Goal: Task Accomplishment & Management: Use online tool/utility

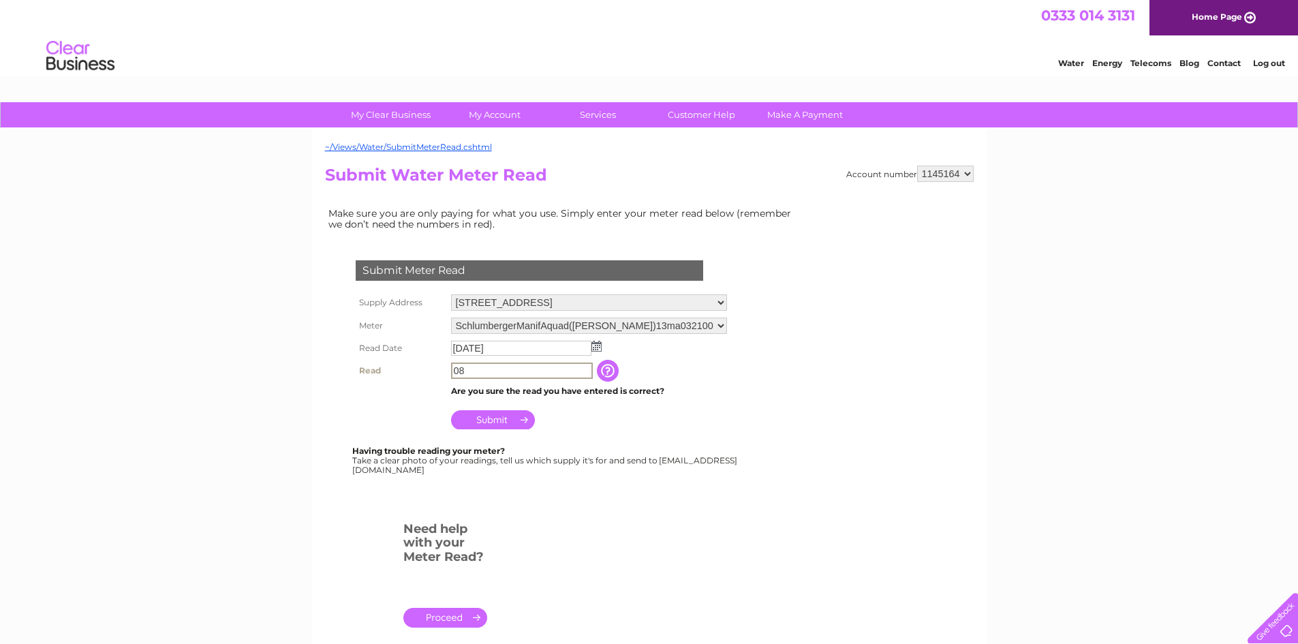
type input "0"
type input "86190"
click at [600, 345] on img at bounding box center [596, 346] width 10 height 11
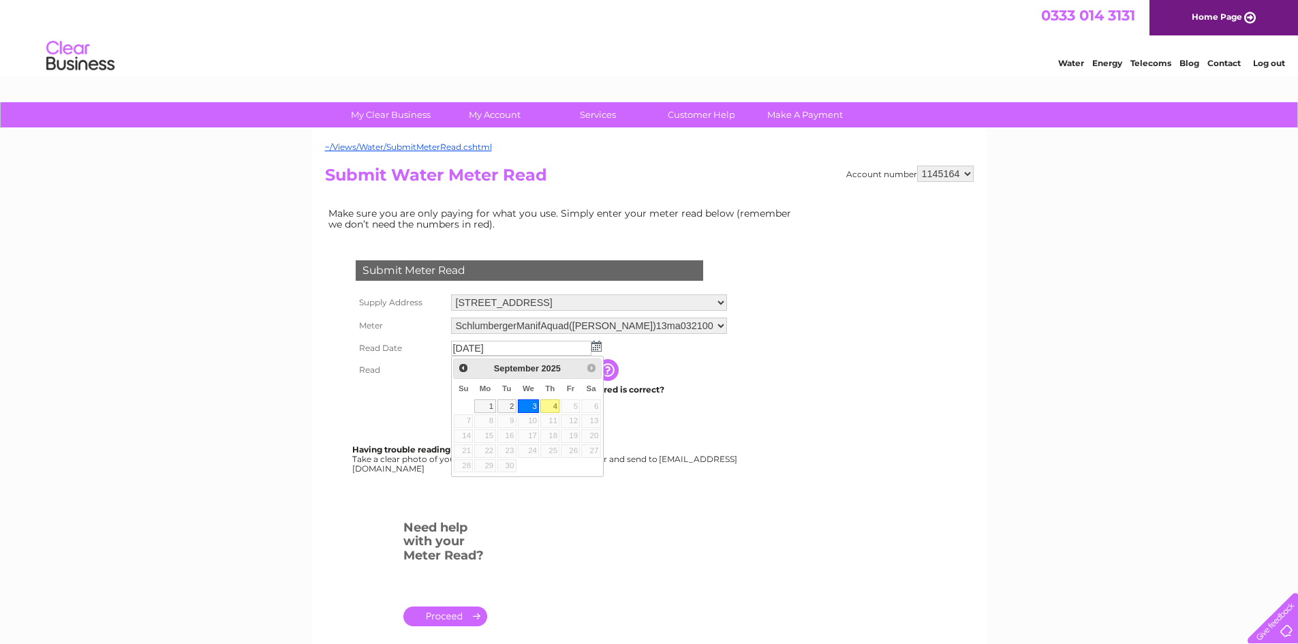
click at [550, 405] on link "4" at bounding box center [549, 406] width 19 height 14
type input "[DATE]"
click at [495, 419] on input "Submit" at bounding box center [493, 418] width 84 height 19
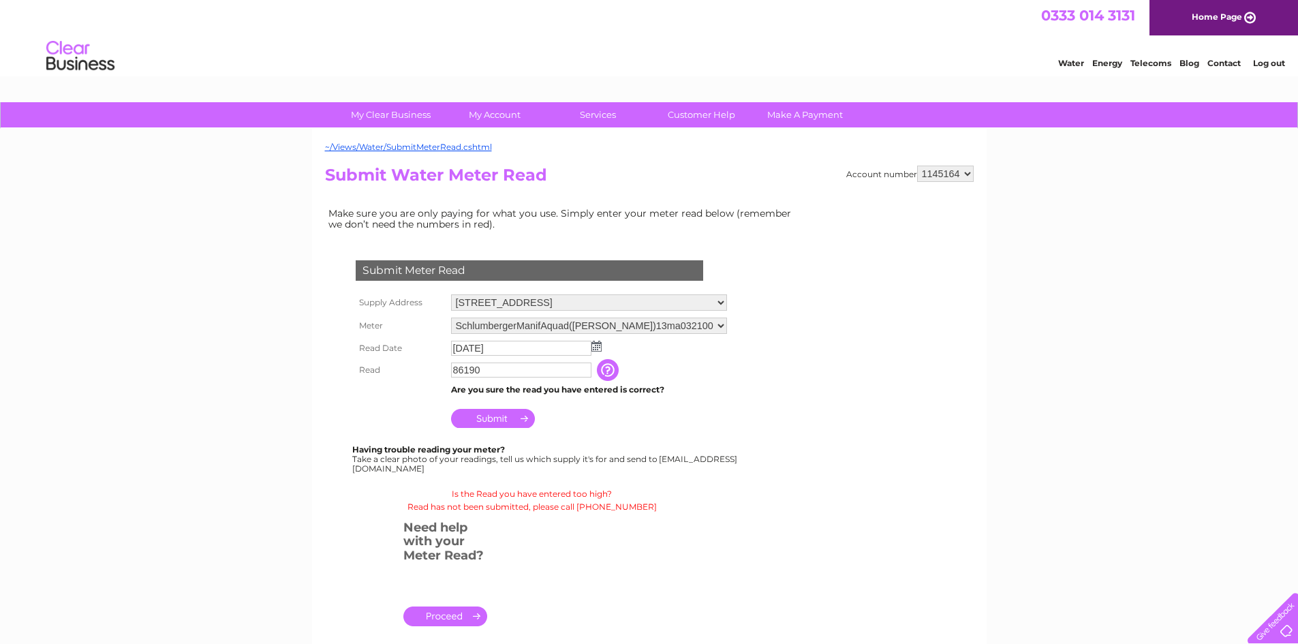
click at [514, 369] on input "86190" at bounding box center [521, 369] width 140 height 15
type input "8"
click at [615, 375] on input "button" at bounding box center [609, 371] width 25 height 22
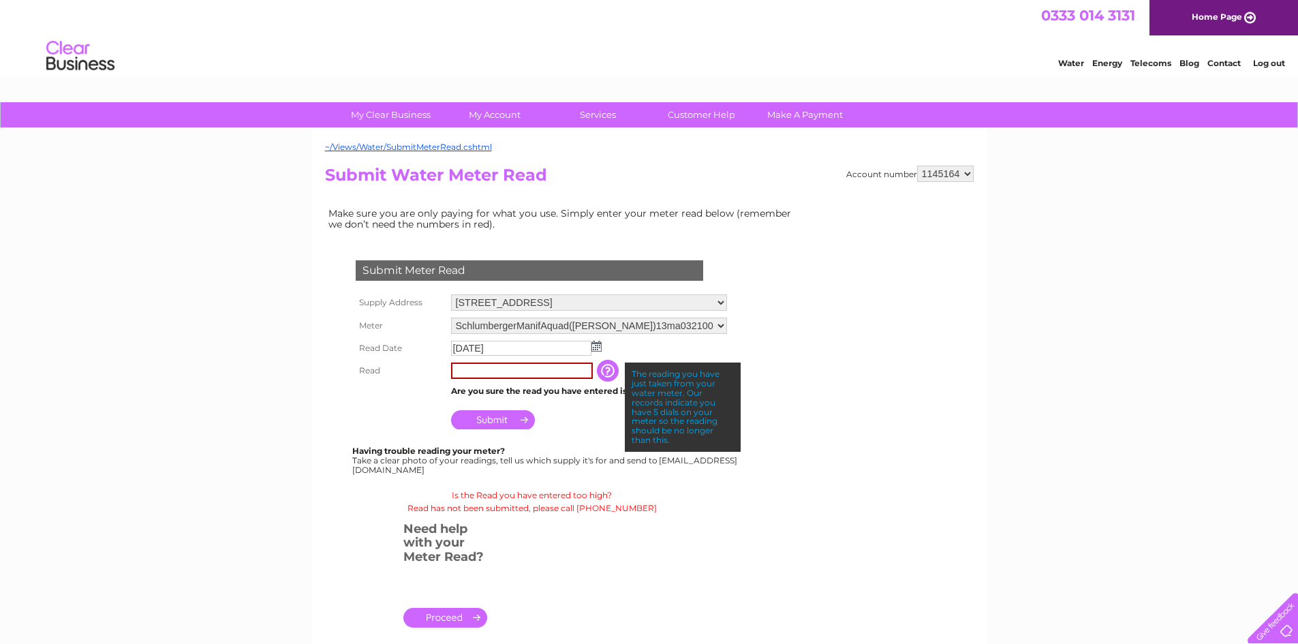
click at [556, 371] on input "text" at bounding box center [522, 370] width 142 height 16
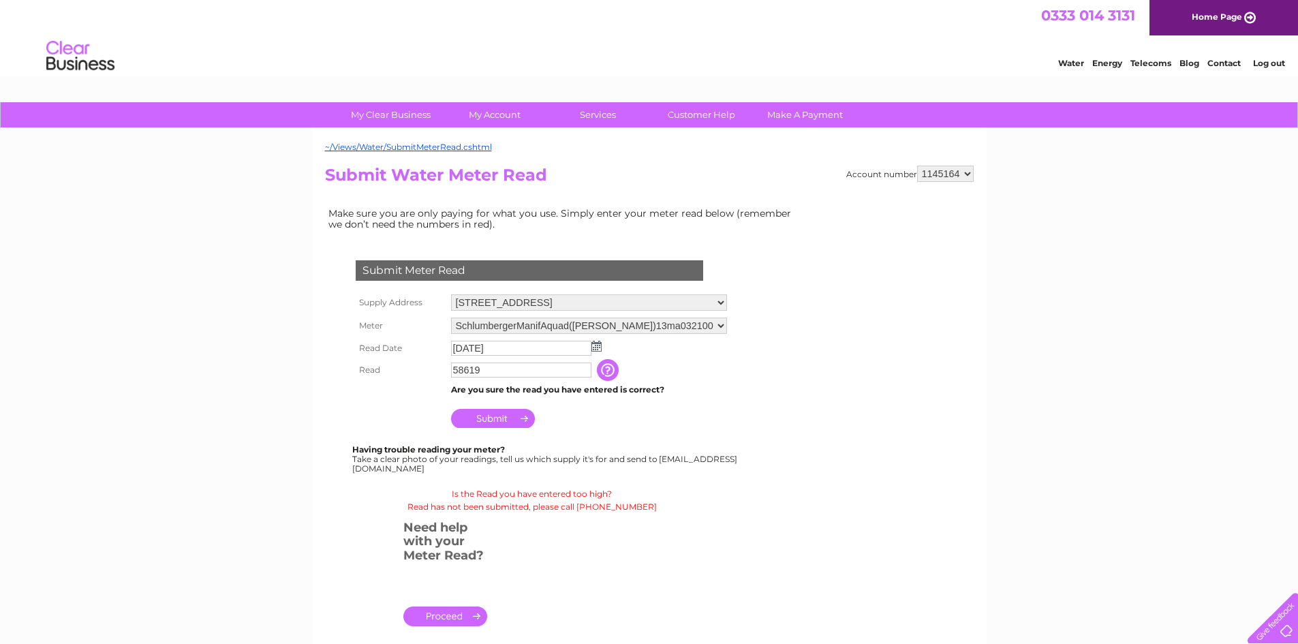
click at [508, 416] on input "Submit" at bounding box center [493, 418] width 84 height 19
click at [463, 368] on input "58619" at bounding box center [521, 369] width 140 height 15
click at [460, 369] on input "58619" at bounding box center [522, 370] width 142 height 16
click at [477, 369] on input "8619" at bounding box center [522, 370] width 142 height 16
type input "86190"
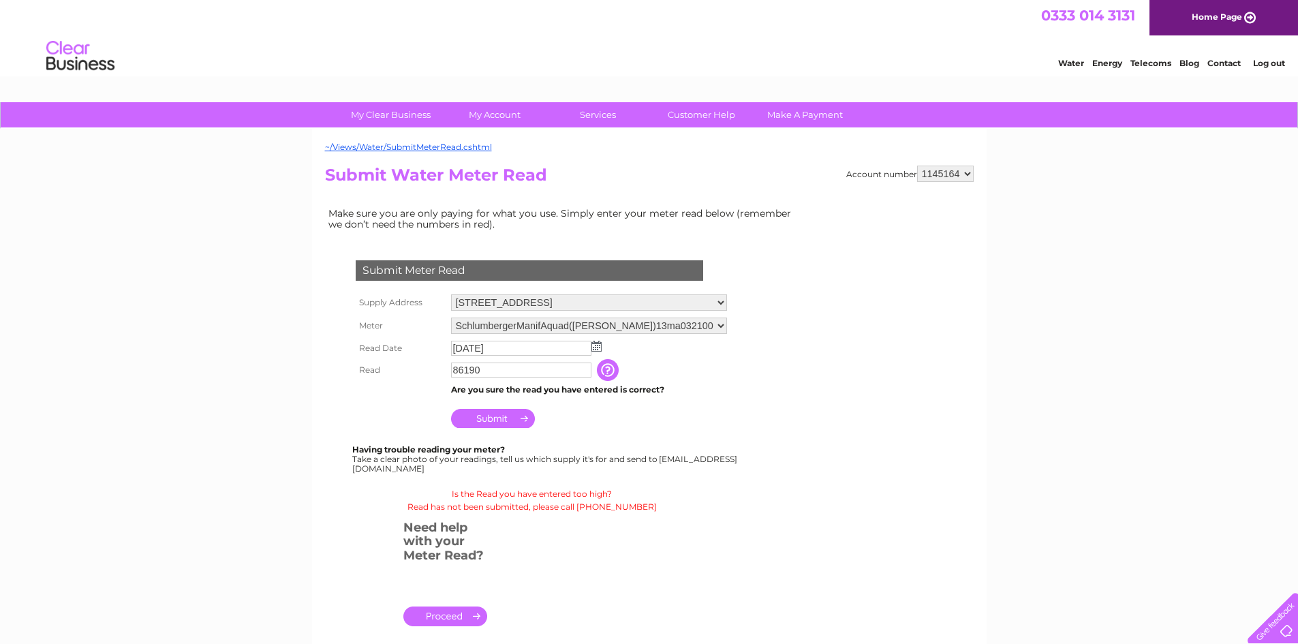
click at [478, 415] on input "Submit" at bounding box center [493, 418] width 84 height 19
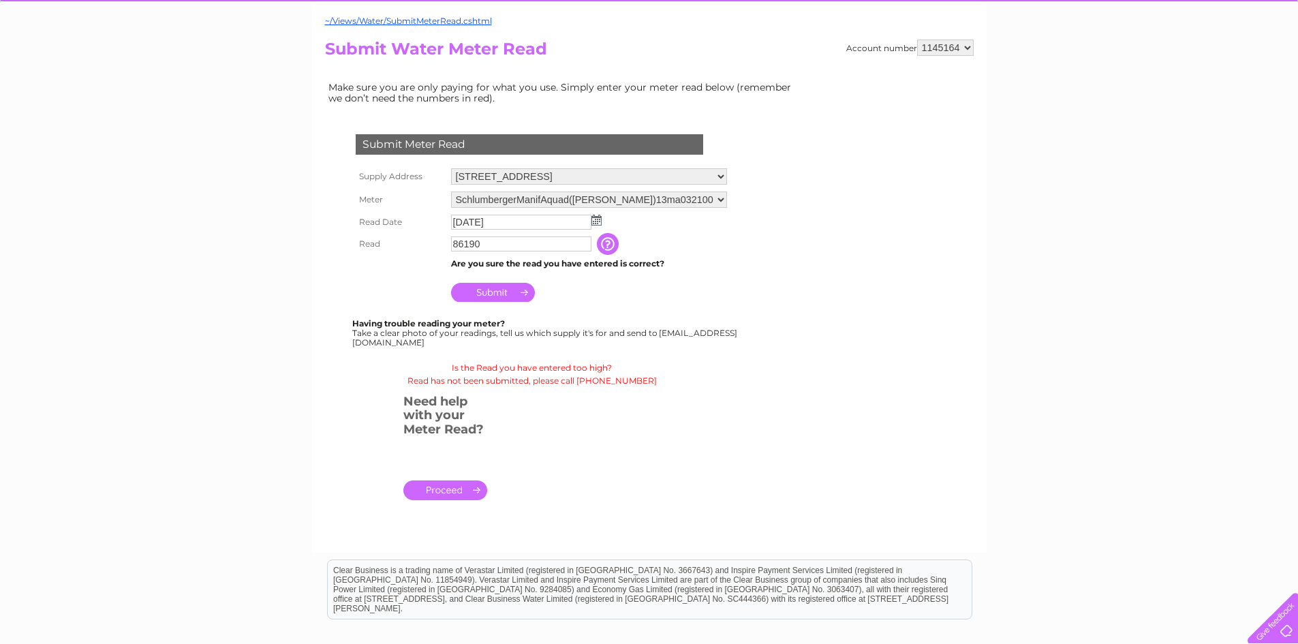
scroll to position [136, 0]
